Goal: Check status: Check status

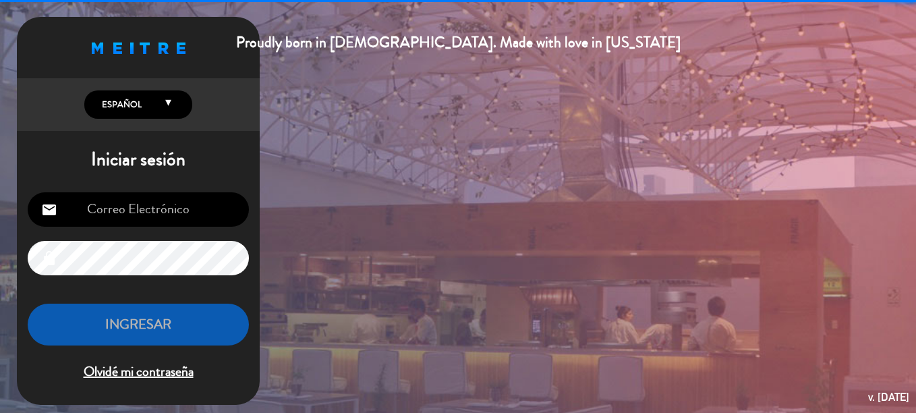
click at [157, 225] on input "email" at bounding box center [138, 209] width 221 height 34
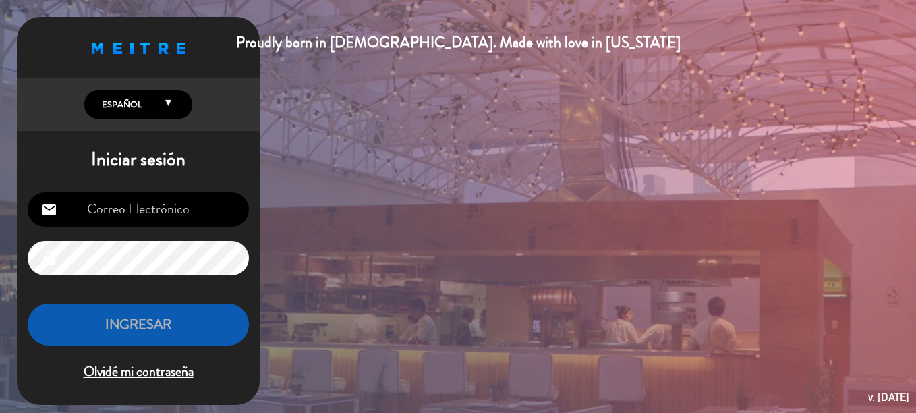
type input "[EMAIL_ADDRESS][DOMAIN_NAME]"
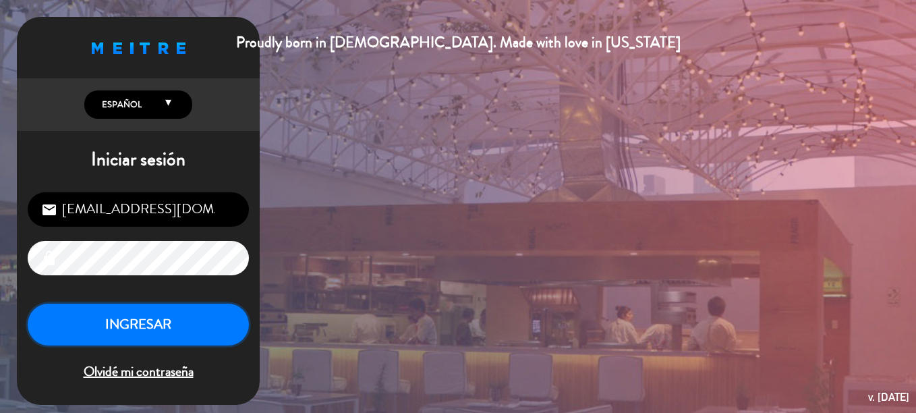
click at [143, 315] on button "INGRESAR" at bounding box center [138, 325] width 221 height 42
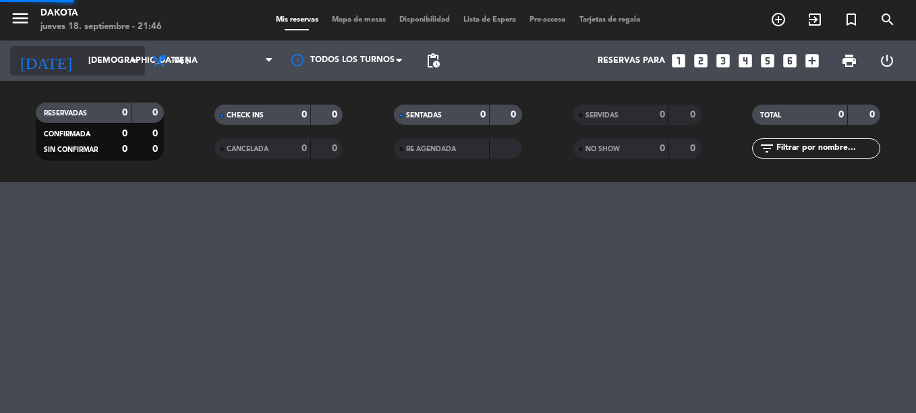
click at [82, 56] on input "[DEMOGRAPHIC_DATA] [DATE]" at bounding box center [139, 60] width 114 height 23
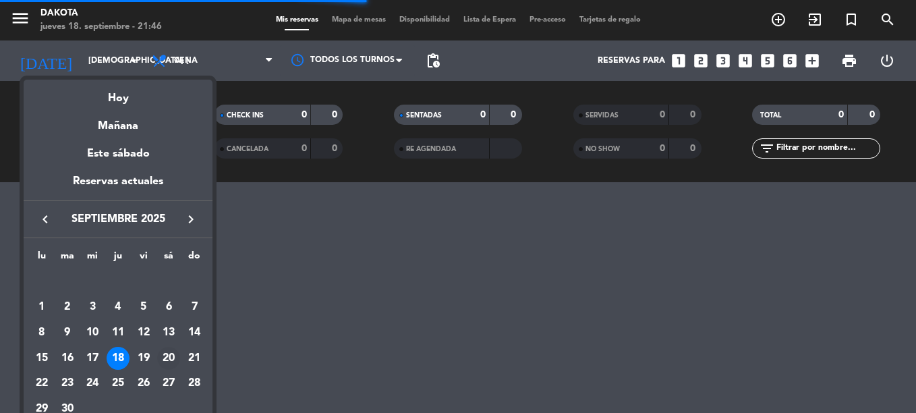
click at [165, 357] on div "20" at bounding box center [168, 358] width 23 height 23
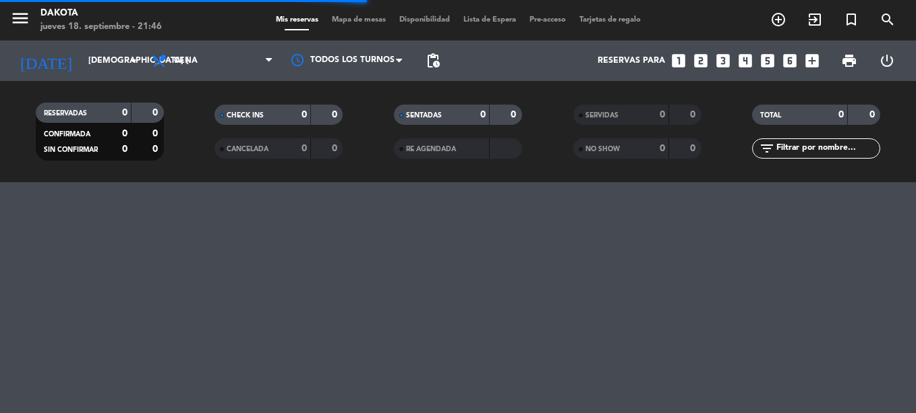
type input "sáb. [DATE]"
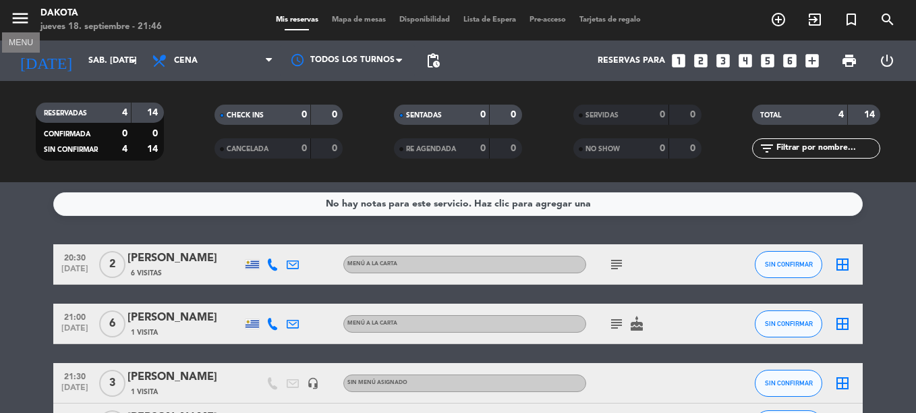
click at [12, 19] on icon "menu" at bounding box center [20, 18] width 20 height 20
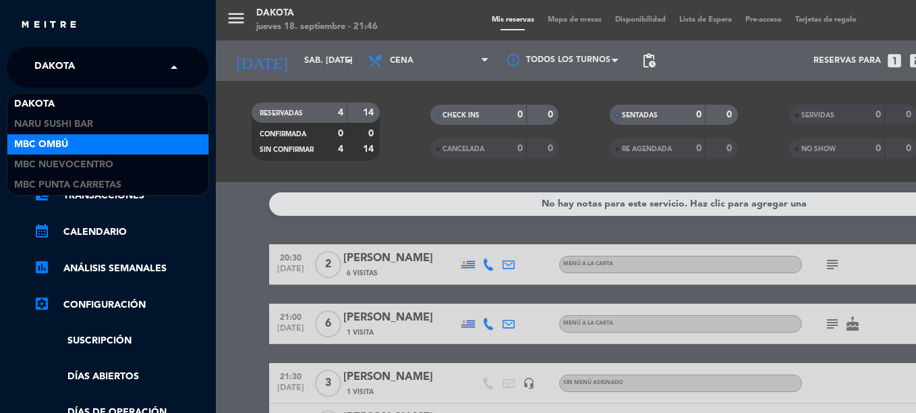
drag, startPoint x: 120, startPoint y: 57, endPoint x: 116, endPoint y: 142, distance: 85.8
click at [116, 88] on ng-select "× Dakota × Dakota NARU Sushi Bar MBC Ombú MBC Nuevocentro MBC Punta Carretas" at bounding box center [108, 67] width 202 height 40
click at [116, 142] on div "MBC Ombú" at bounding box center [107, 144] width 201 height 20
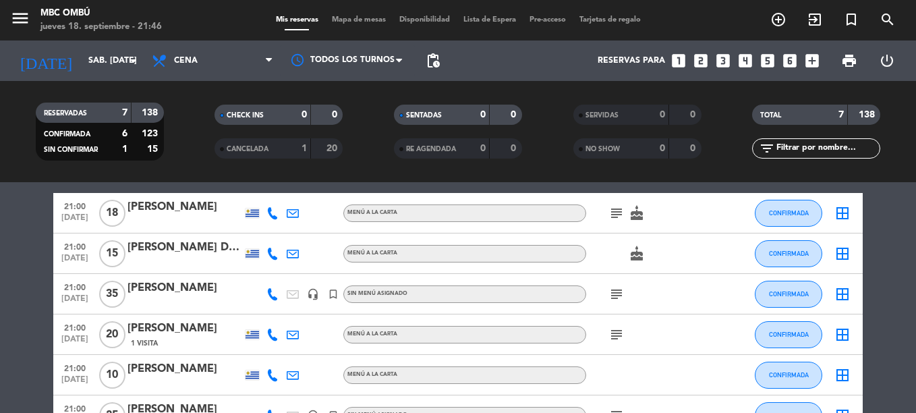
scroll to position [111, 0]
click at [612, 335] on icon "subject" at bounding box center [616, 334] width 16 height 16
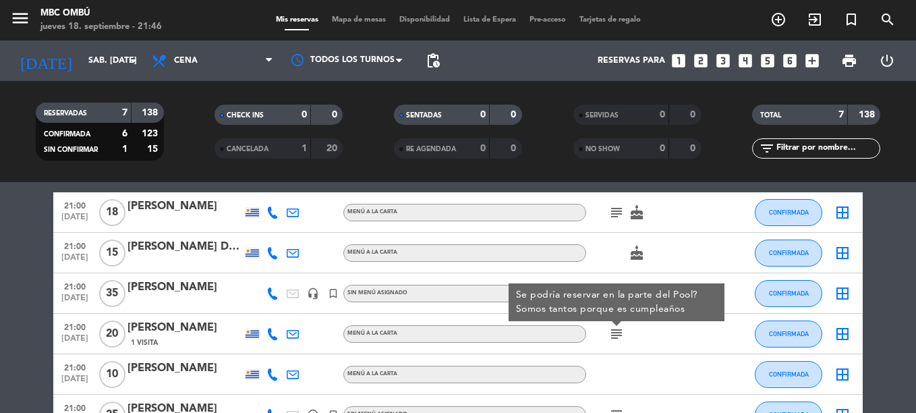
click at [277, 335] on icon at bounding box center [272, 334] width 12 height 12
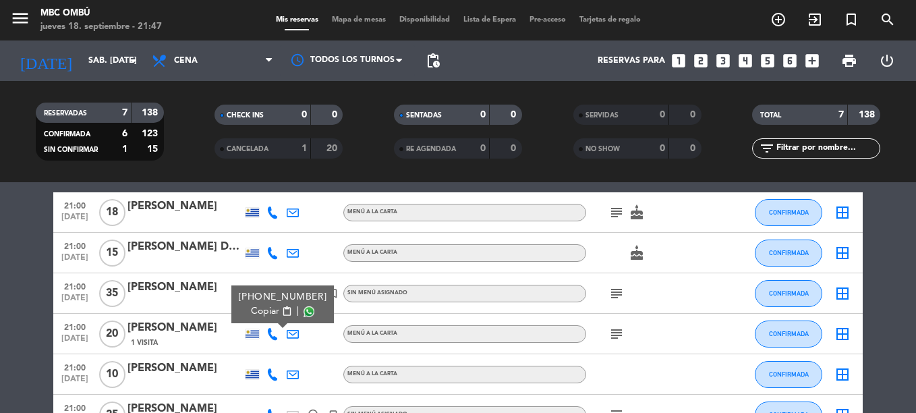
click at [295, 338] on icon at bounding box center [293, 334] width 12 height 12
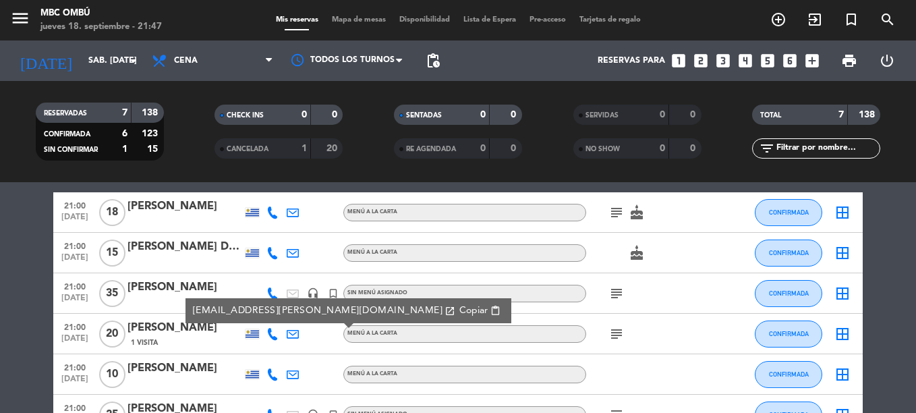
click at [646, 359] on div at bounding box center [646, 374] width 121 height 40
